Goal: Transaction & Acquisition: Purchase product/service

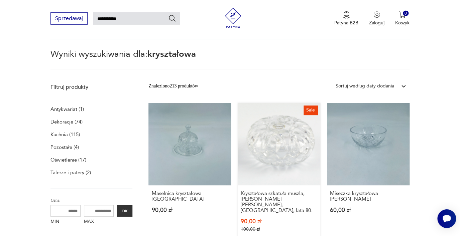
scroll to position [35, 0]
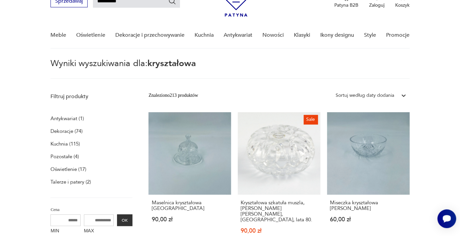
click at [70, 120] on p "Antykwariat (1)" at bounding box center [66, 118] width 33 height 9
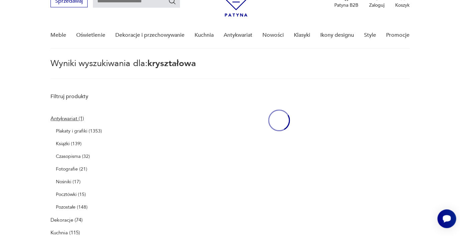
type input "**********"
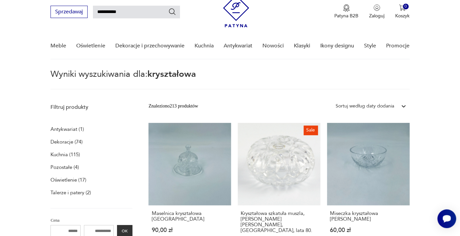
scroll to position [35, 0]
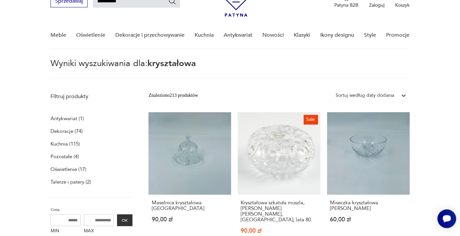
click at [66, 144] on p "Kuchnia (115)" at bounding box center [64, 143] width 29 height 9
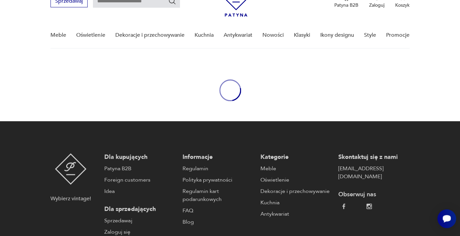
type input "**********"
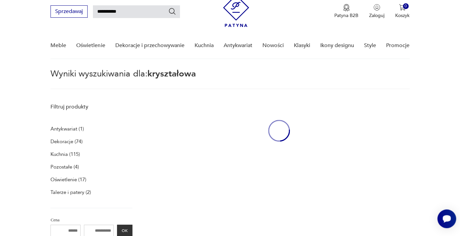
scroll to position [24, 0]
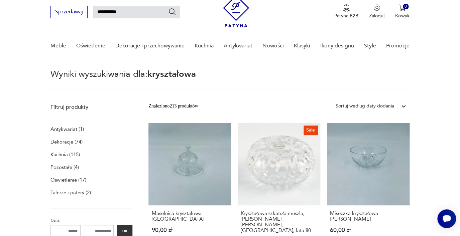
click at [64, 154] on p "Kuchnia (115)" at bounding box center [64, 154] width 29 height 9
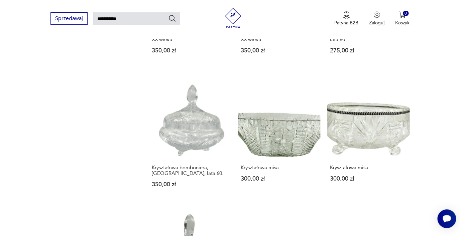
scroll to position [837, 0]
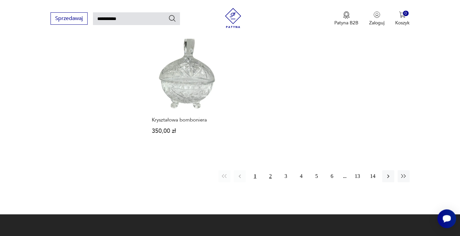
click at [271, 171] on button "2" at bounding box center [270, 177] width 12 height 12
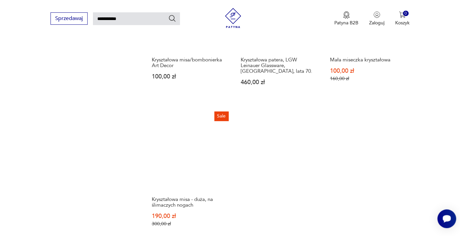
scroll to position [591, 0]
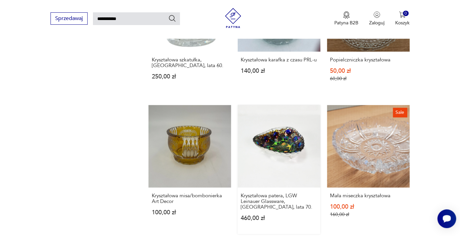
click at [272, 139] on link "Kryształowa patera, LGW Leinauer Glassware, [GEOGRAPHIC_DATA], lata 70. 460,00 …" at bounding box center [279, 169] width 83 height 129
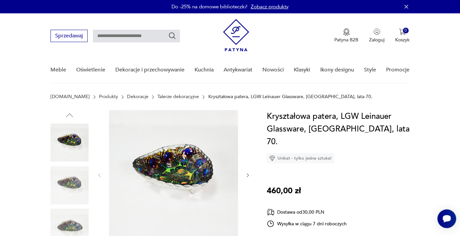
click at [168, 165] on img at bounding box center [173, 174] width 129 height 129
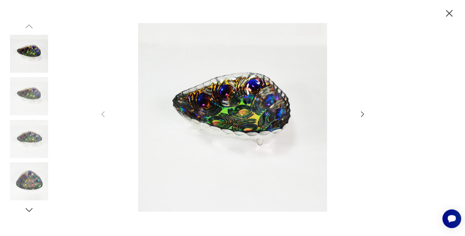
click at [237, 124] on img at bounding box center [233, 117] width 238 height 189
click at [361, 112] on icon "button" at bounding box center [362, 114] width 8 height 8
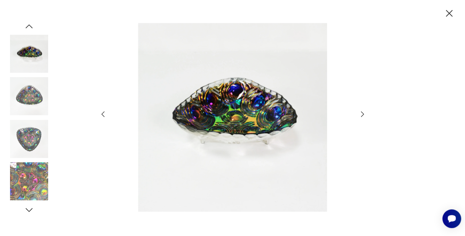
type input "**********"
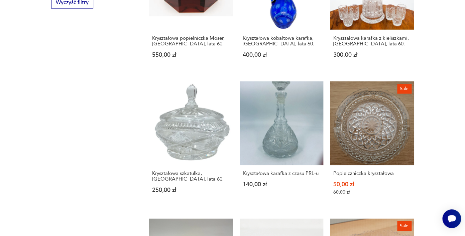
scroll to position [532, 0]
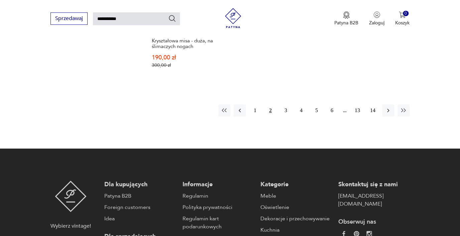
scroll to position [929, 0]
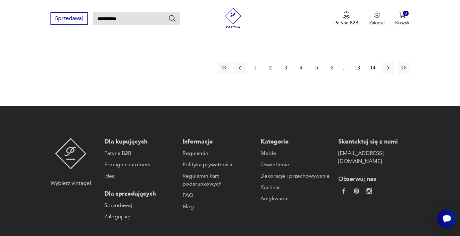
click at [286, 62] on button "3" at bounding box center [286, 68] width 12 height 12
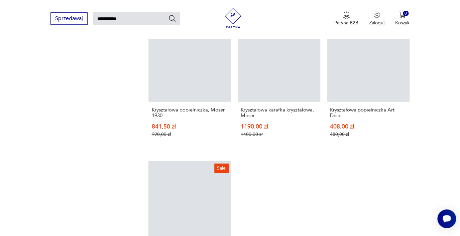
scroll to position [703, 0]
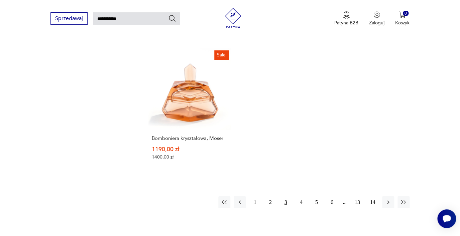
scroll to position [843, 0]
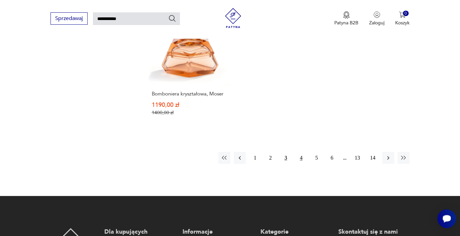
click at [300, 153] on button "4" at bounding box center [301, 158] width 12 height 12
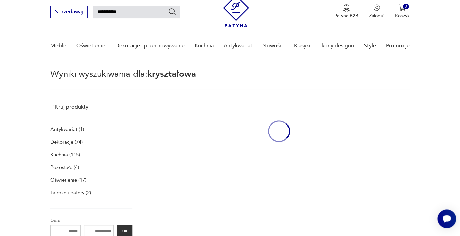
scroll to position [24, 0]
